Goal: Task Accomplishment & Management: Use online tool/utility

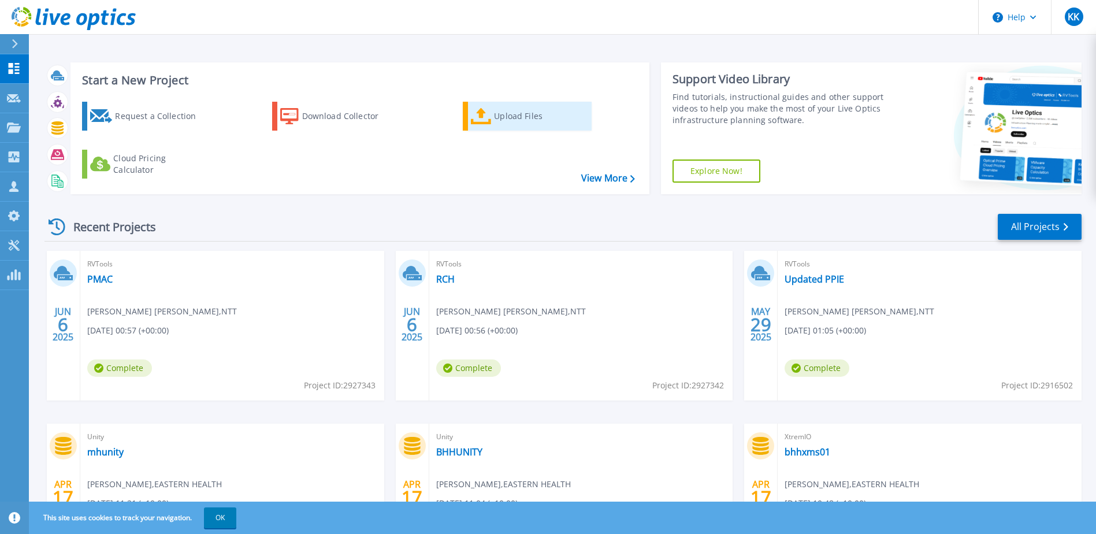
click at [499, 115] on div "Upload Files" at bounding box center [540, 116] width 92 height 23
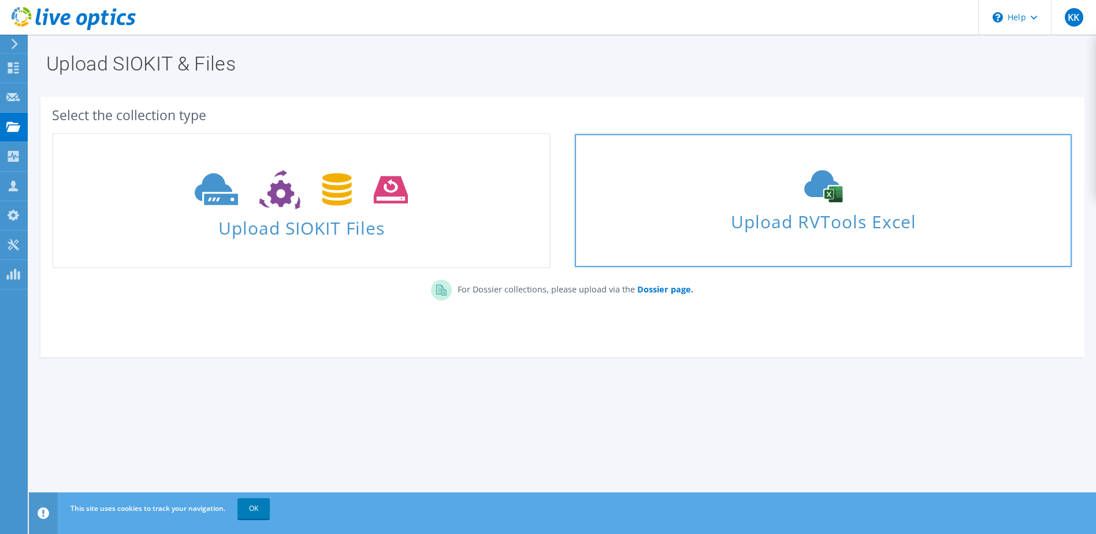
click at [789, 222] on span "Upload RVTools Excel" at bounding box center [823, 218] width 496 height 25
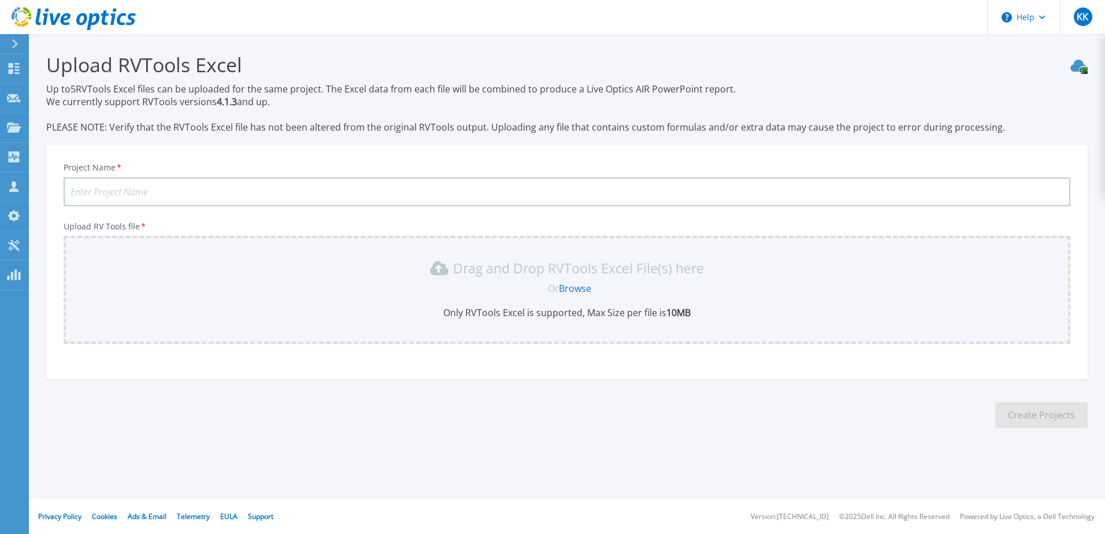
click at [275, 184] on input "Project Name *" at bounding box center [567, 191] width 1007 height 29
type input "KPMG"
click at [576, 288] on link "Browse" at bounding box center [575, 288] width 32 height 13
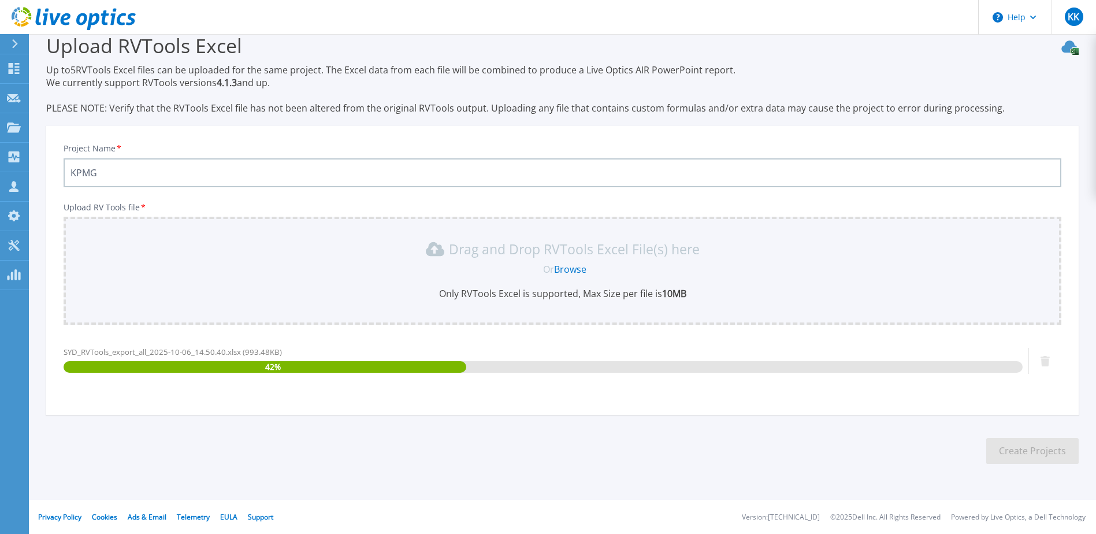
scroll to position [20, 0]
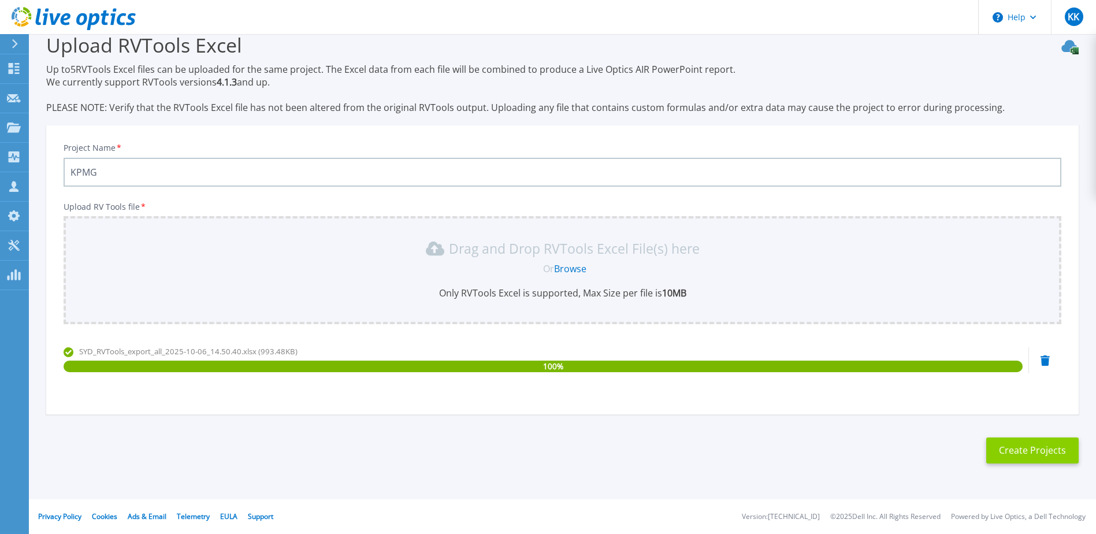
click at [1049, 451] on button "Create Projects" at bounding box center [1033, 450] width 92 height 26
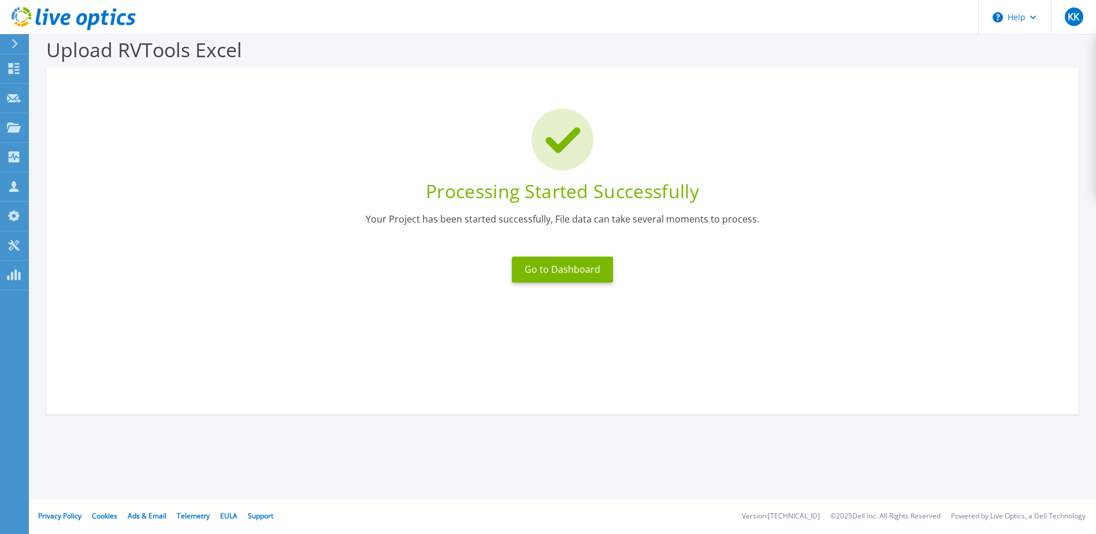
scroll to position [15, 0]
click at [580, 265] on button "Go to Dashboard" at bounding box center [562, 270] width 101 height 26
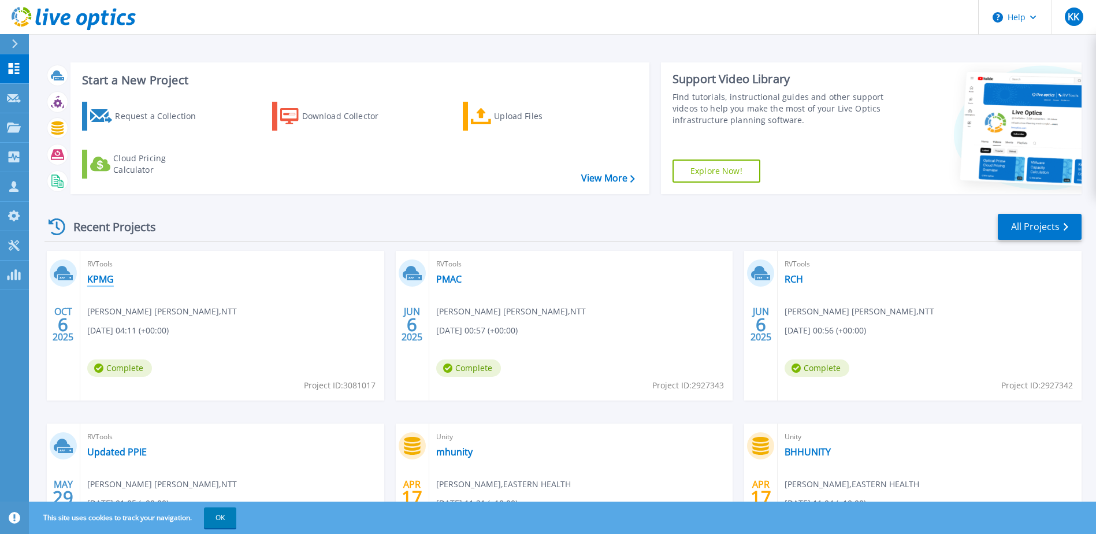
click at [113, 280] on link "KPMG" at bounding box center [100, 279] width 27 height 12
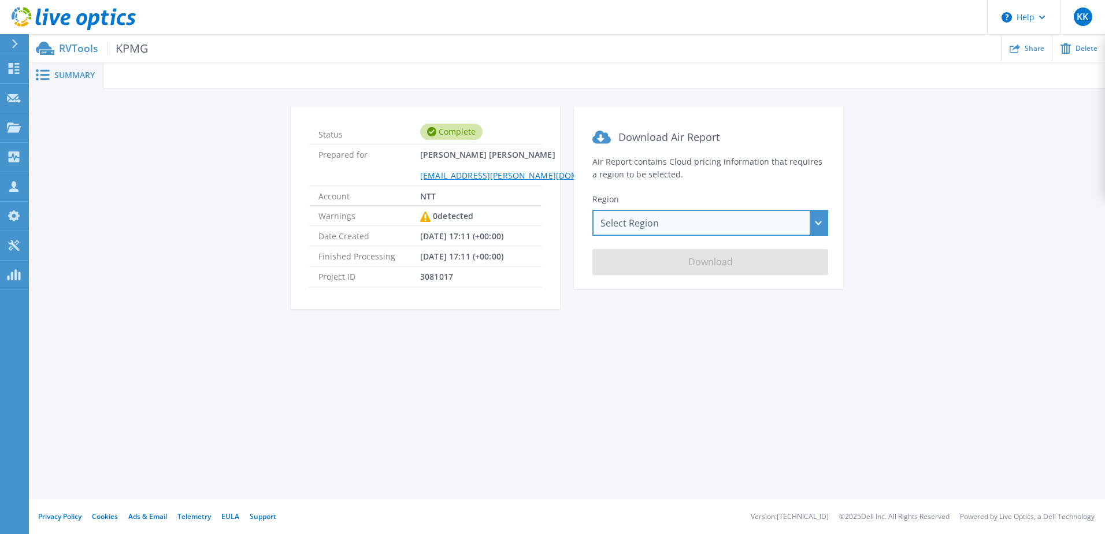
click at [810, 221] on div "Select Region Asia Pacific (Hong Kong) Asia Pacific (Mumbai) Asia Pacific (Seou…" at bounding box center [710, 223] width 236 height 26
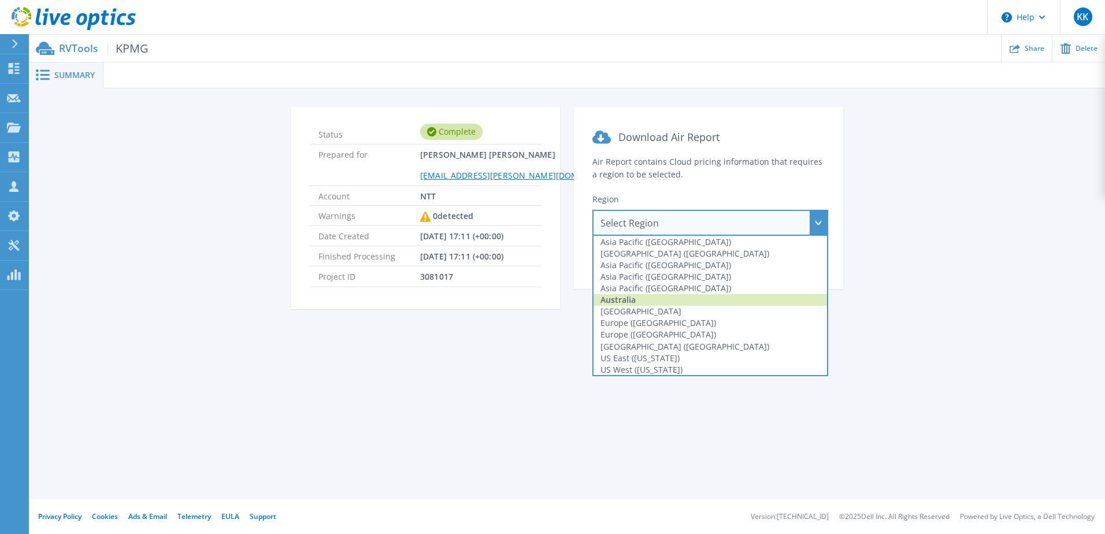
click at [682, 298] on div "Australia" at bounding box center [710, 300] width 233 height 12
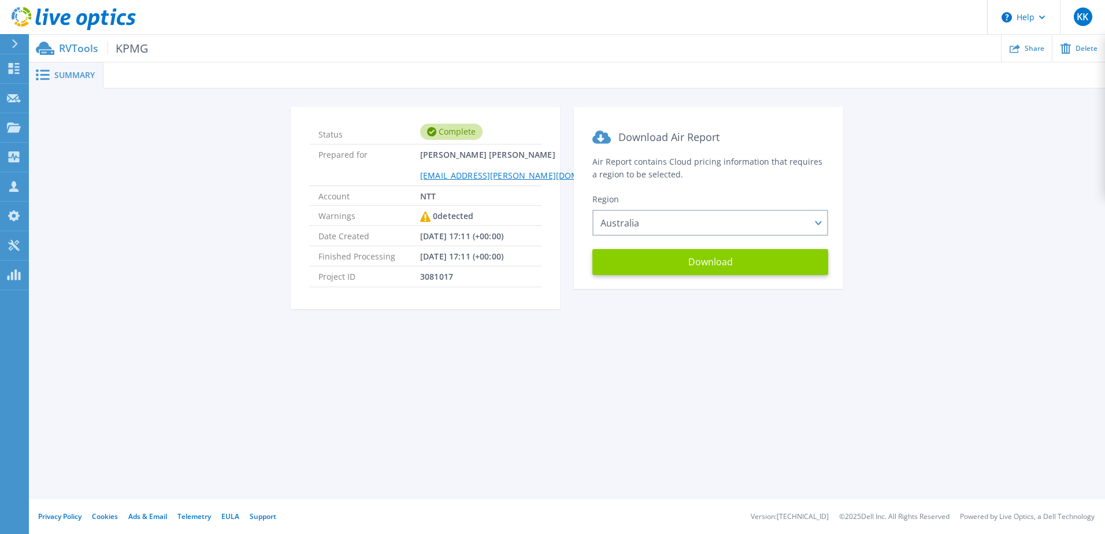
click at [707, 264] on button "Download" at bounding box center [710, 262] width 236 height 26
click at [71, 47] on p "RVTools KPMG" at bounding box center [104, 48] width 90 height 13
click at [60, 75] on span "Summary" at bounding box center [74, 75] width 40 height 8
click at [17, 42] on icon at bounding box center [15, 43] width 6 height 9
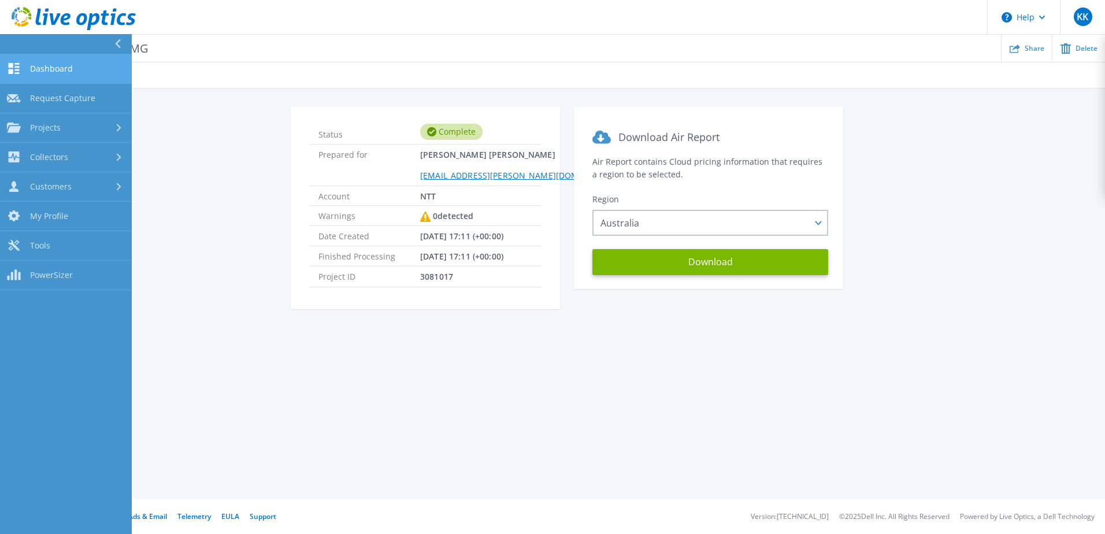
click at [37, 67] on span "Dashboard" at bounding box center [51, 69] width 43 height 10
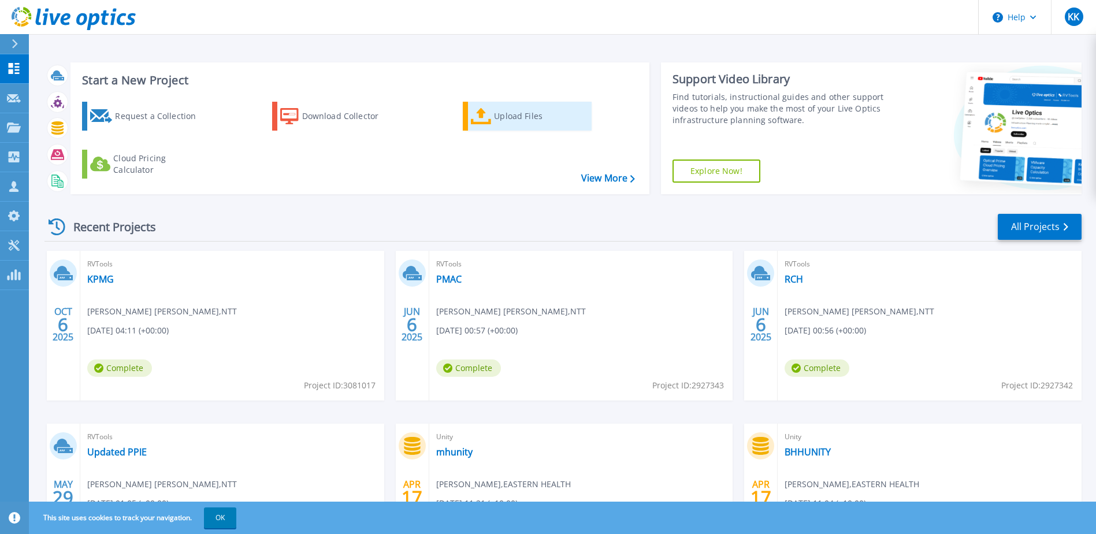
click at [496, 114] on div "Upload Files" at bounding box center [540, 116] width 92 height 23
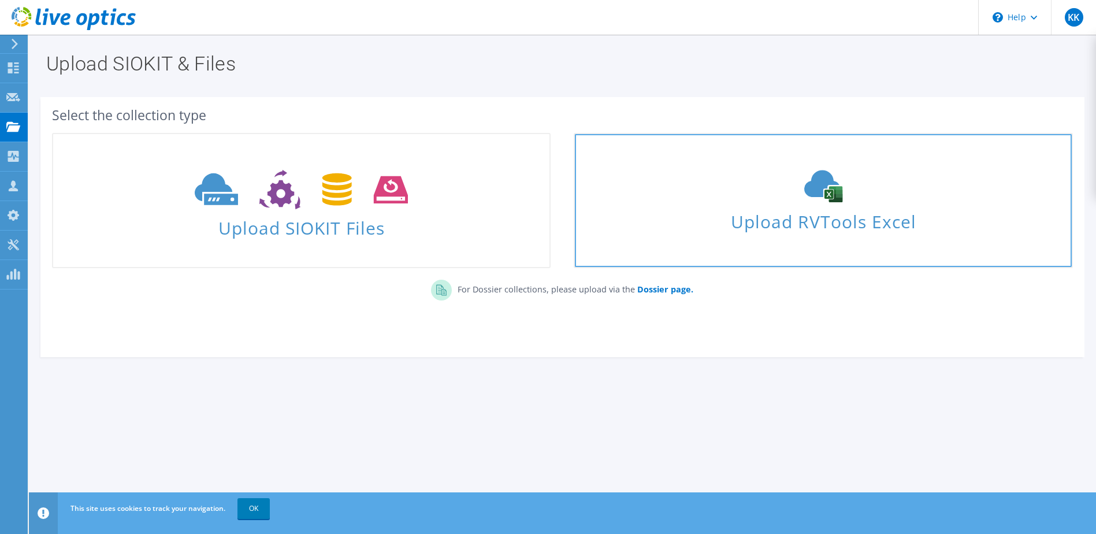
click at [853, 218] on span "Upload RVTools Excel" at bounding box center [823, 218] width 496 height 25
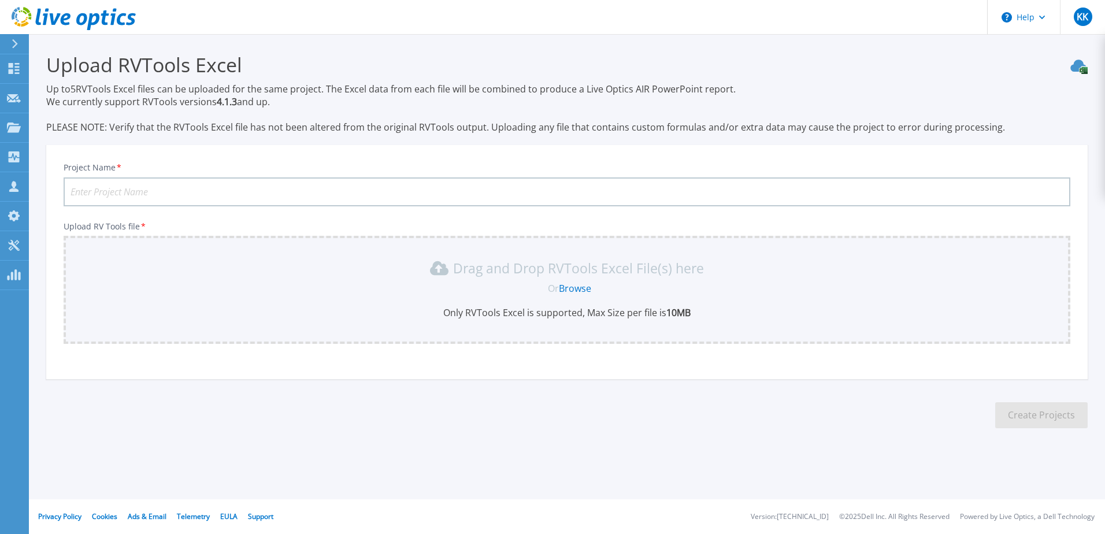
click at [272, 188] on input "Project Name *" at bounding box center [567, 191] width 1007 height 29
type input "KPMG2"
click at [584, 287] on link "Browse" at bounding box center [575, 288] width 32 height 13
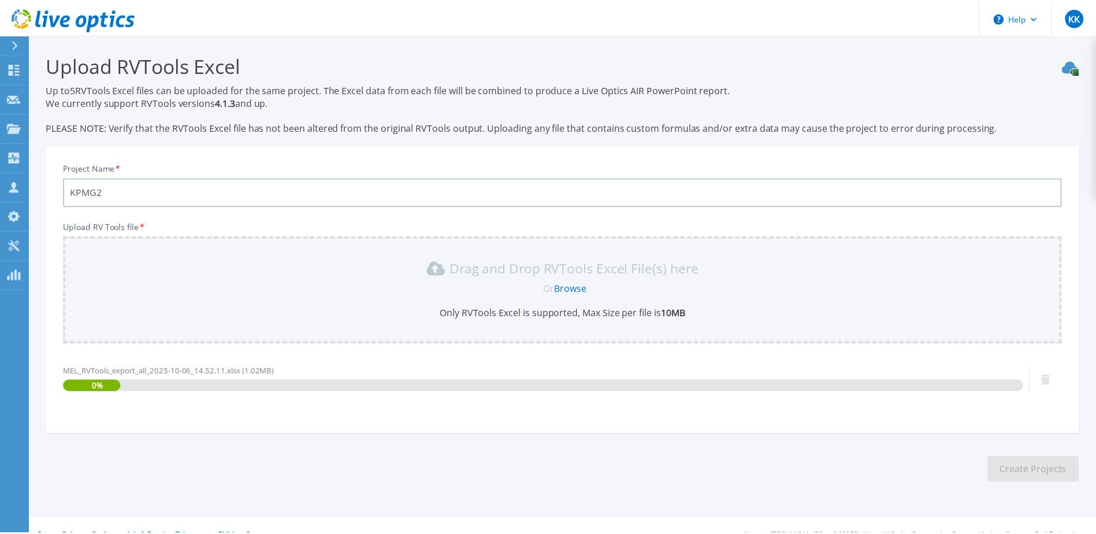
scroll to position [20, 0]
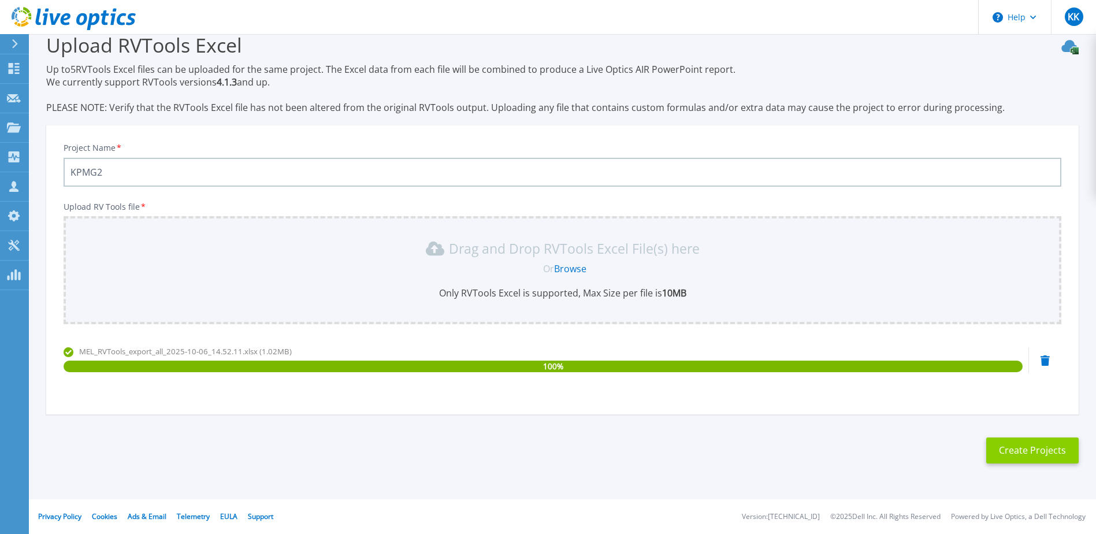
click at [1025, 454] on button "Create Projects" at bounding box center [1033, 450] width 92 height 26
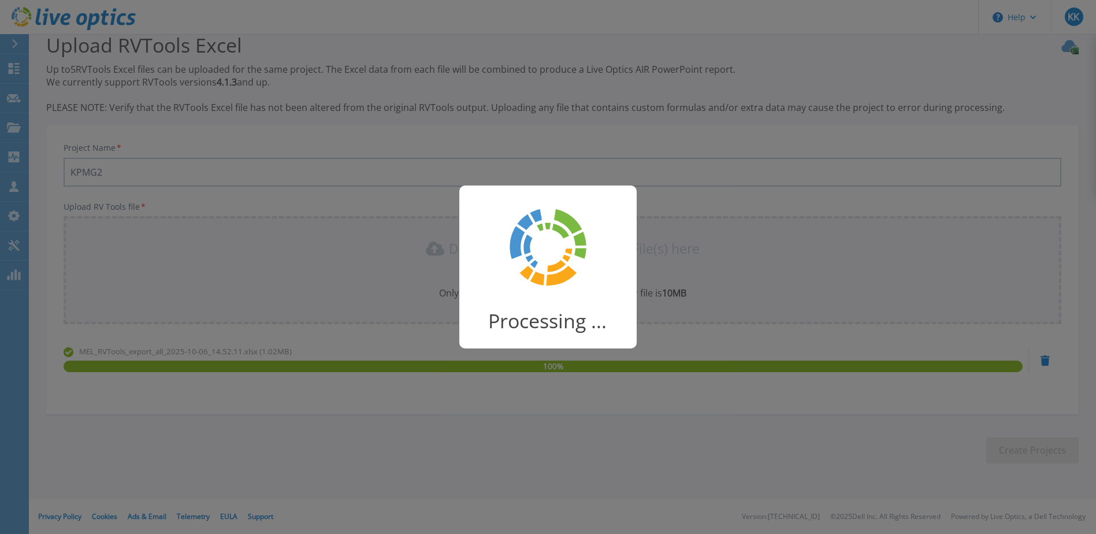
scroll to position [15, 0]
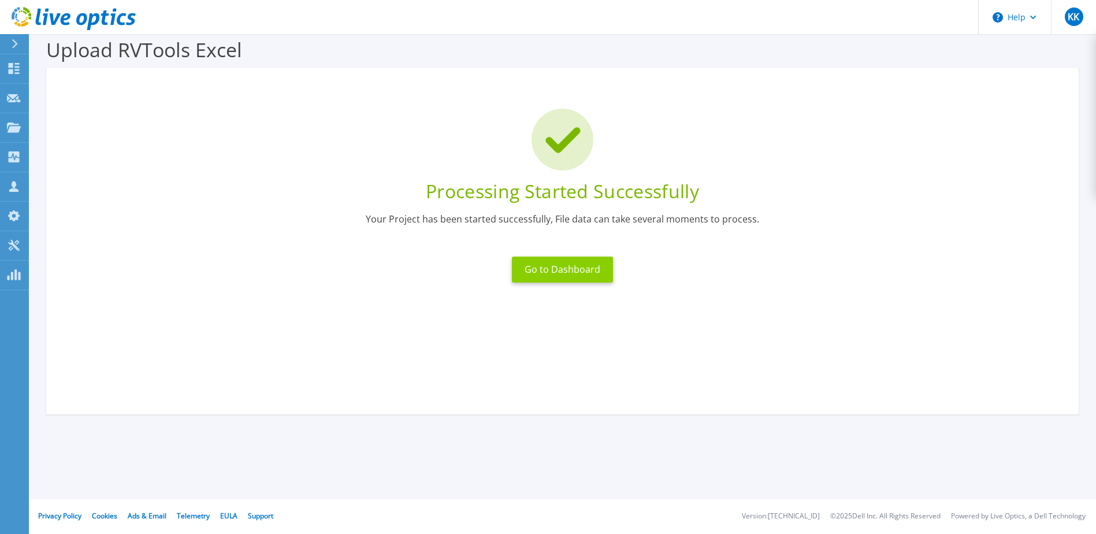
click at [559, 268] on button "Go to Dashboard" at bounding box center [562, 270] width 101 height 26
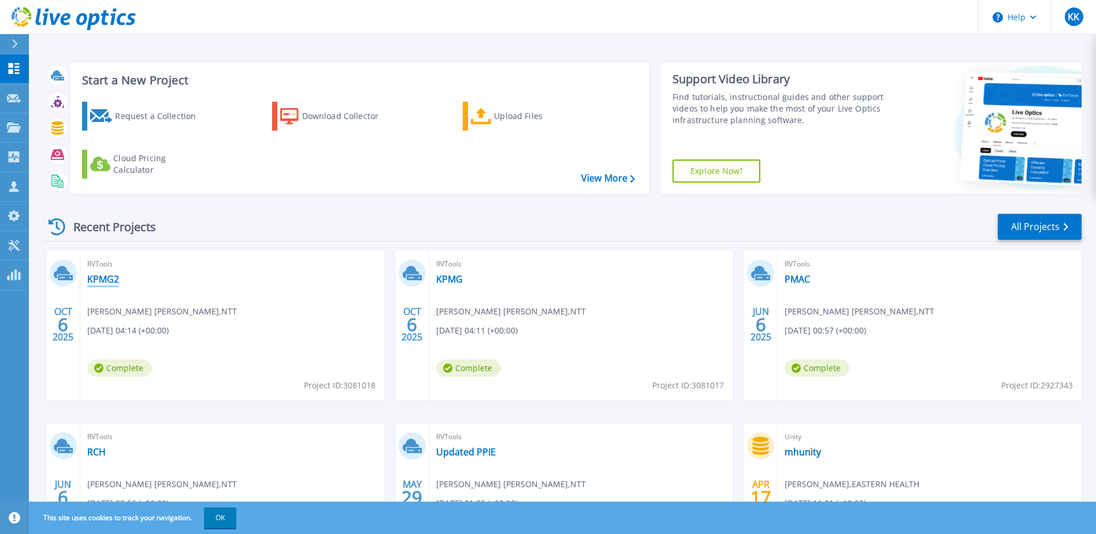
click at [97, 276] on link "KPMG2" at bounding box center [103, 279] width 32 height 12
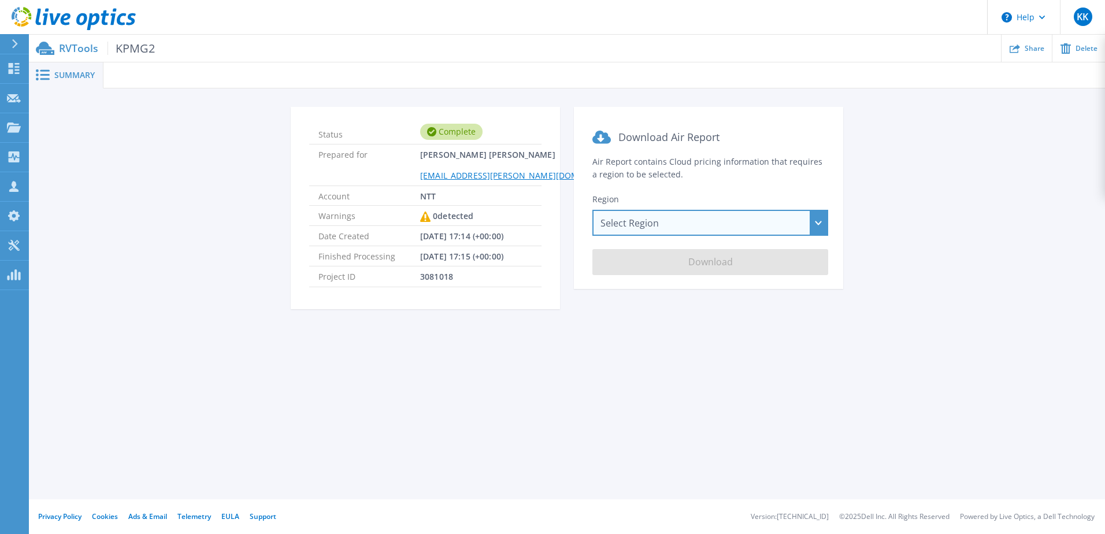
click at [815, 223] on div "Select Region [GEOGRAPHIC_DATA] ([GEOGRAPHIC_DATA]) [GEOGRAPHIC_DATA] ([GEOGRAP…" at bounding box center [710, 223] width 236 height 26
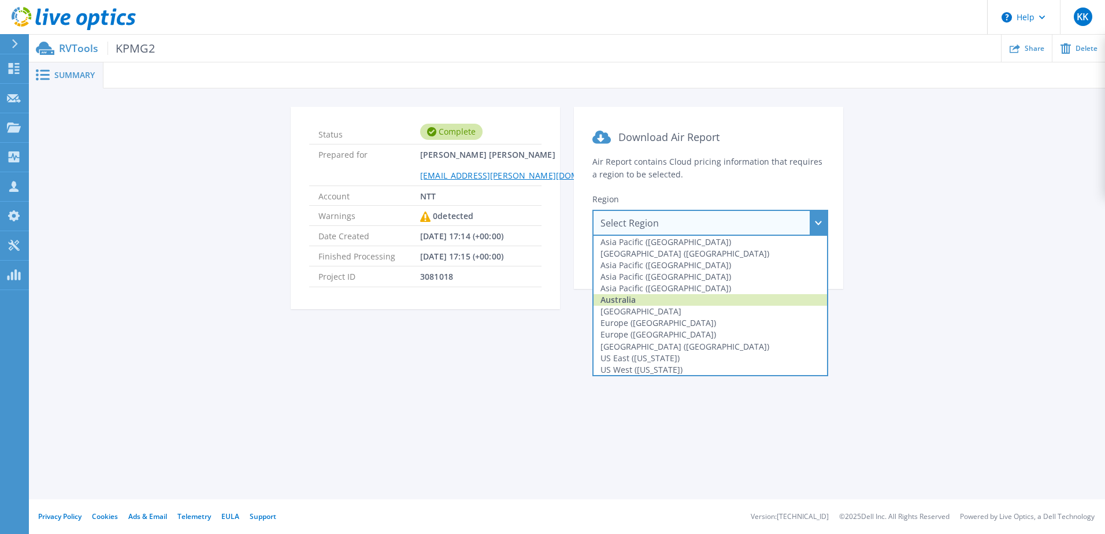
click at [636, 299] on div "Australia" at bounding box center [710, 300] width 233 height 12
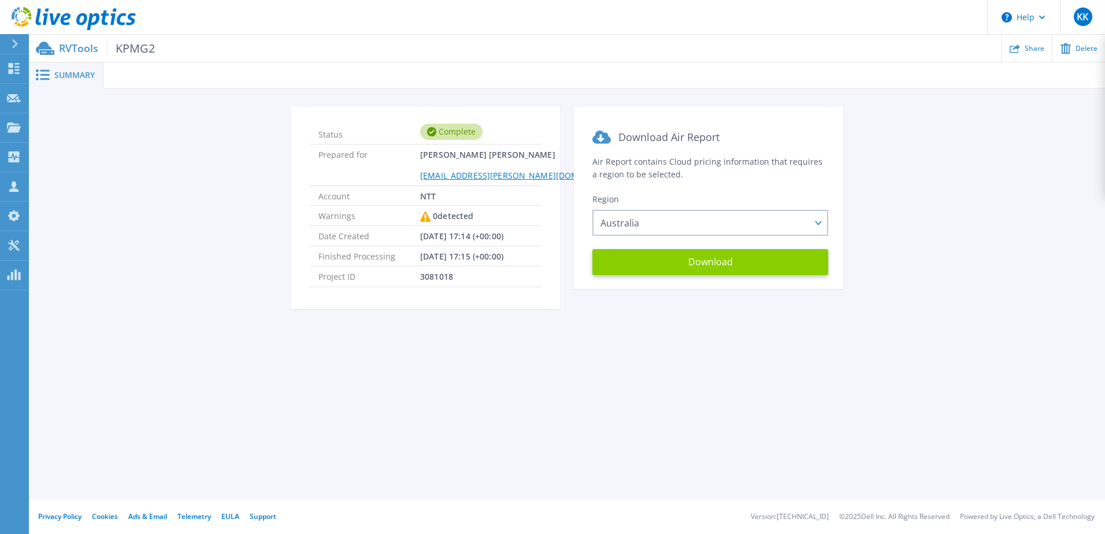
click at [751, 262] on button "Download" at bounding box center [710, 262] width 236 height 26
click at [976, 199] on div "Status Complete Prepared for [PERSON_NAME] [PERSON_NAME] [PERSON_NAME][EMAIL_AD…" at bounding box center [566, 215] width 1041 height 216
